Goal: Transaction & Acquisition: Purchase product/service

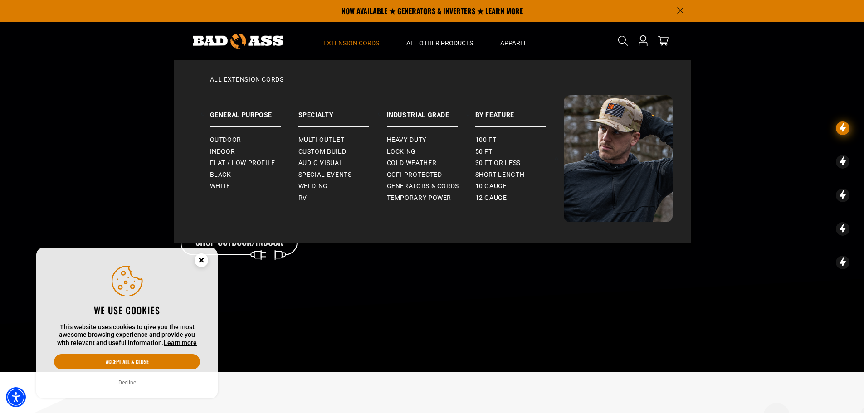
click at [332, 41] on span "Extension Cords" at bounding box center [351, 43] width 56 height 8
click at [236, 141] on span "Outdoor" at bounding box center [225, 140] width 31 height 8
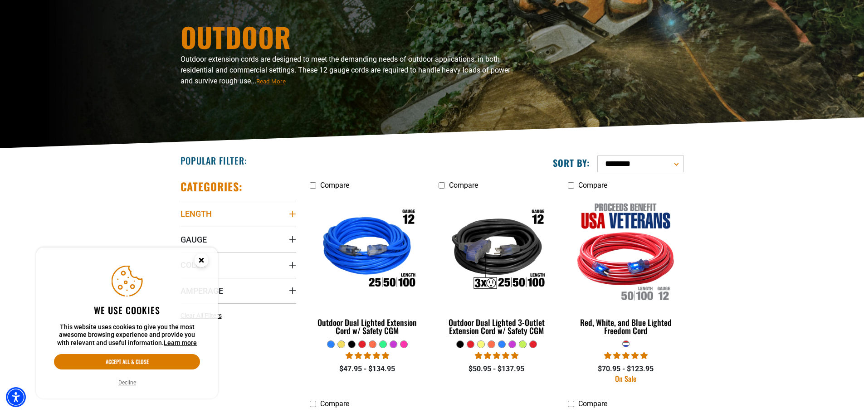
scroll to position [91, 0]
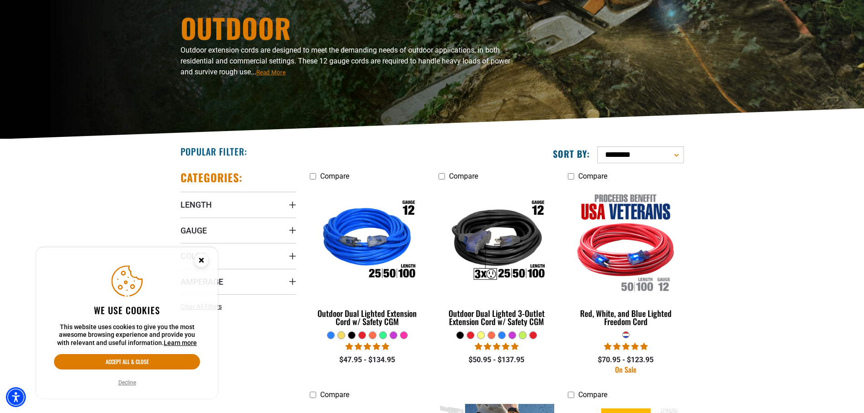
click at [201, 258] on circle "Close this option" at bounding box center [202, 261] width 14 height 14
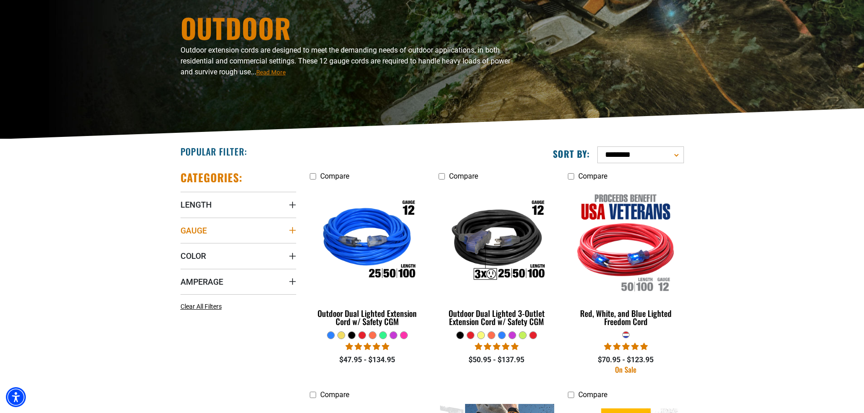
click at [209, 230] on summary "Gauge" at bounding box center [238, 230] width 116 height 25
click at [185, 248] on icon at bounding box center [183, 249] width 7 height 12
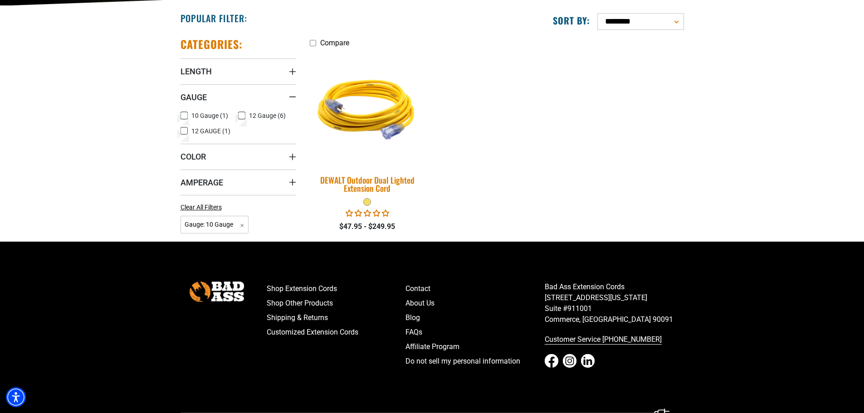
scroll to position [227, 0]
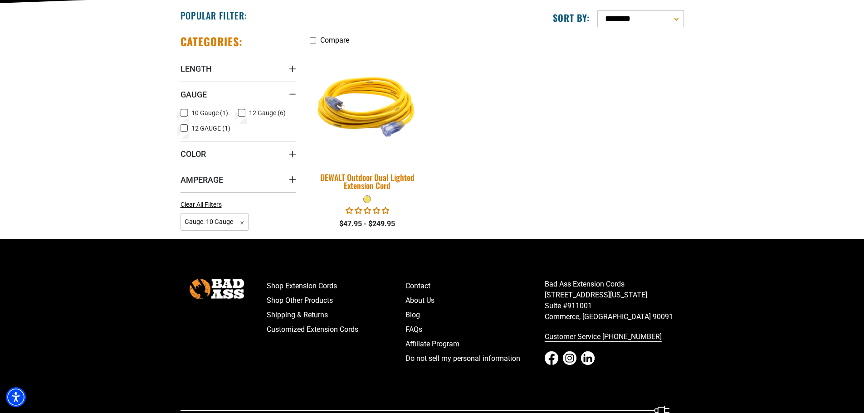
click at [379, 173] on div "DEWALT Outdoor Dual Lighted Extension Cord" at bounding box center [368, 181] width 116 height 16
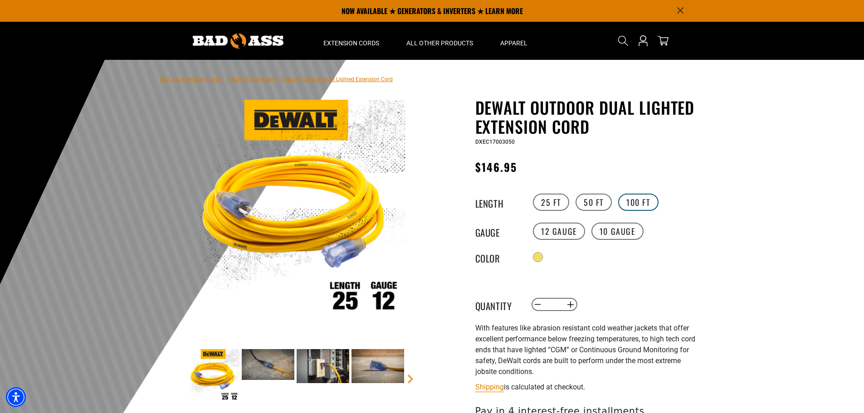
click at [641, 205] on label "100 FT" at bounding box center [638, 202] width 40 height 17
click at [604, 204] on label "50 FT" at bounding box center [593, 202] width 36 height 17
